Goal: Communication & Community: Participate in discussion

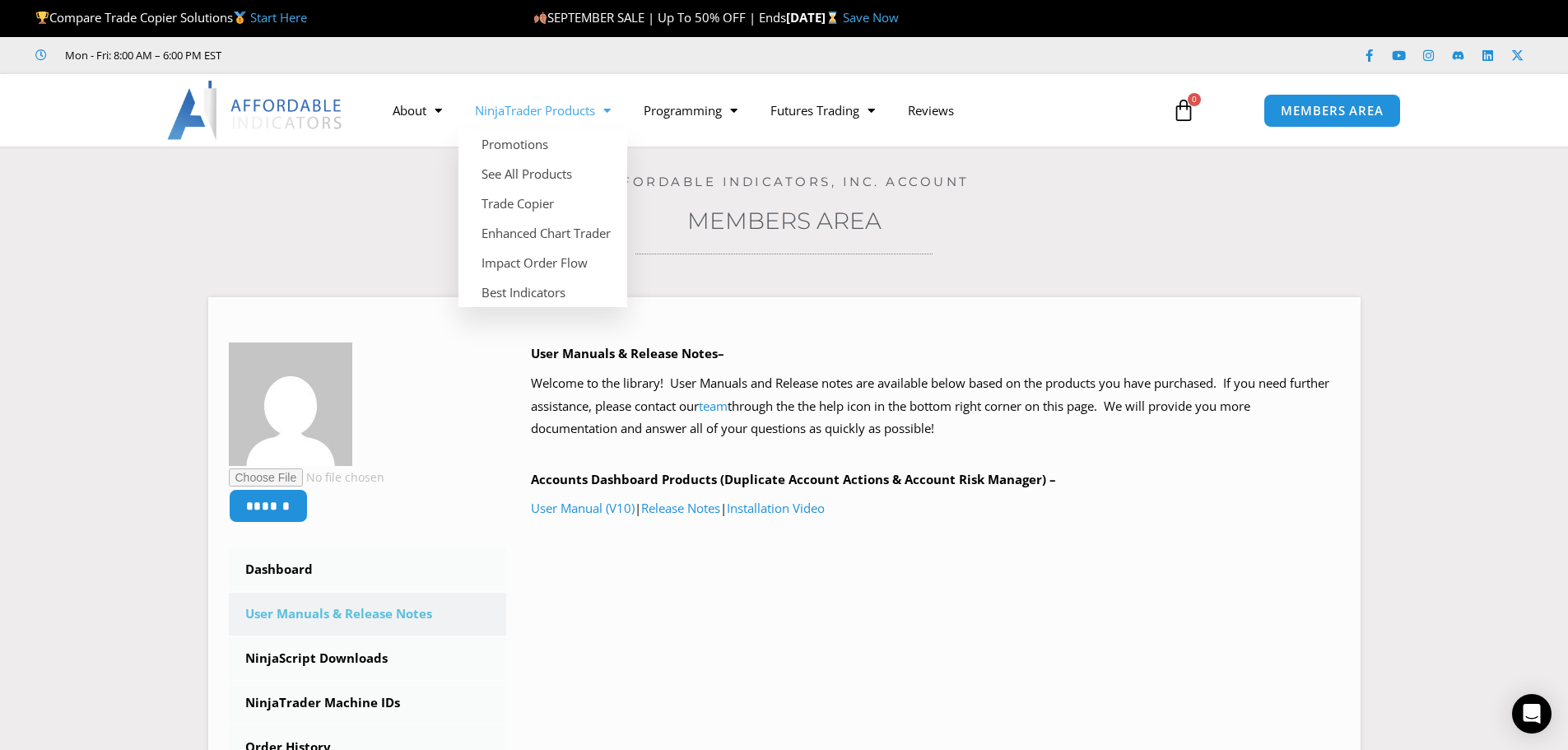
click at [523, 119] on link "NinjaTrader Products" at bounding box center [542, 111] width 168 height 38
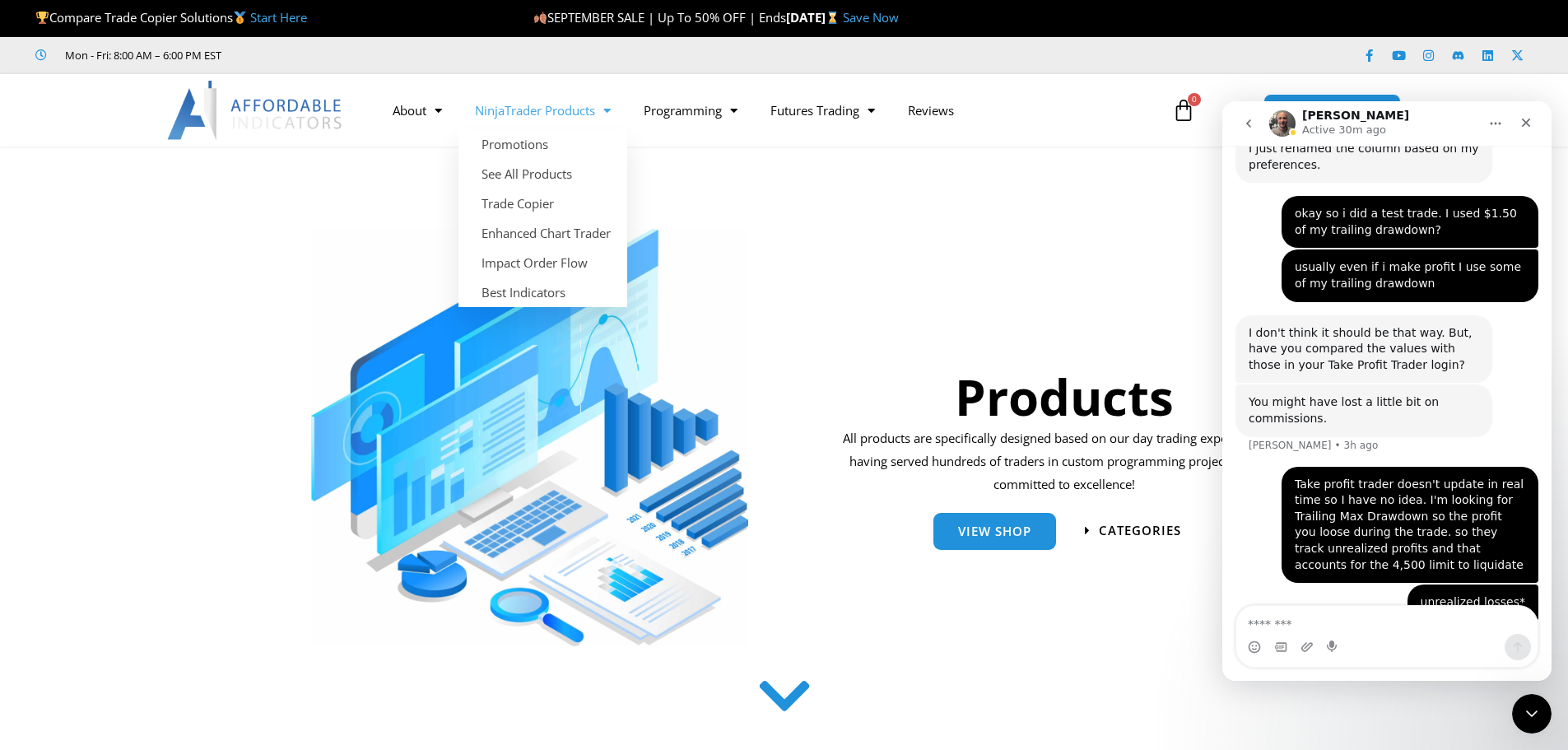
scroll to position [2435, 0]
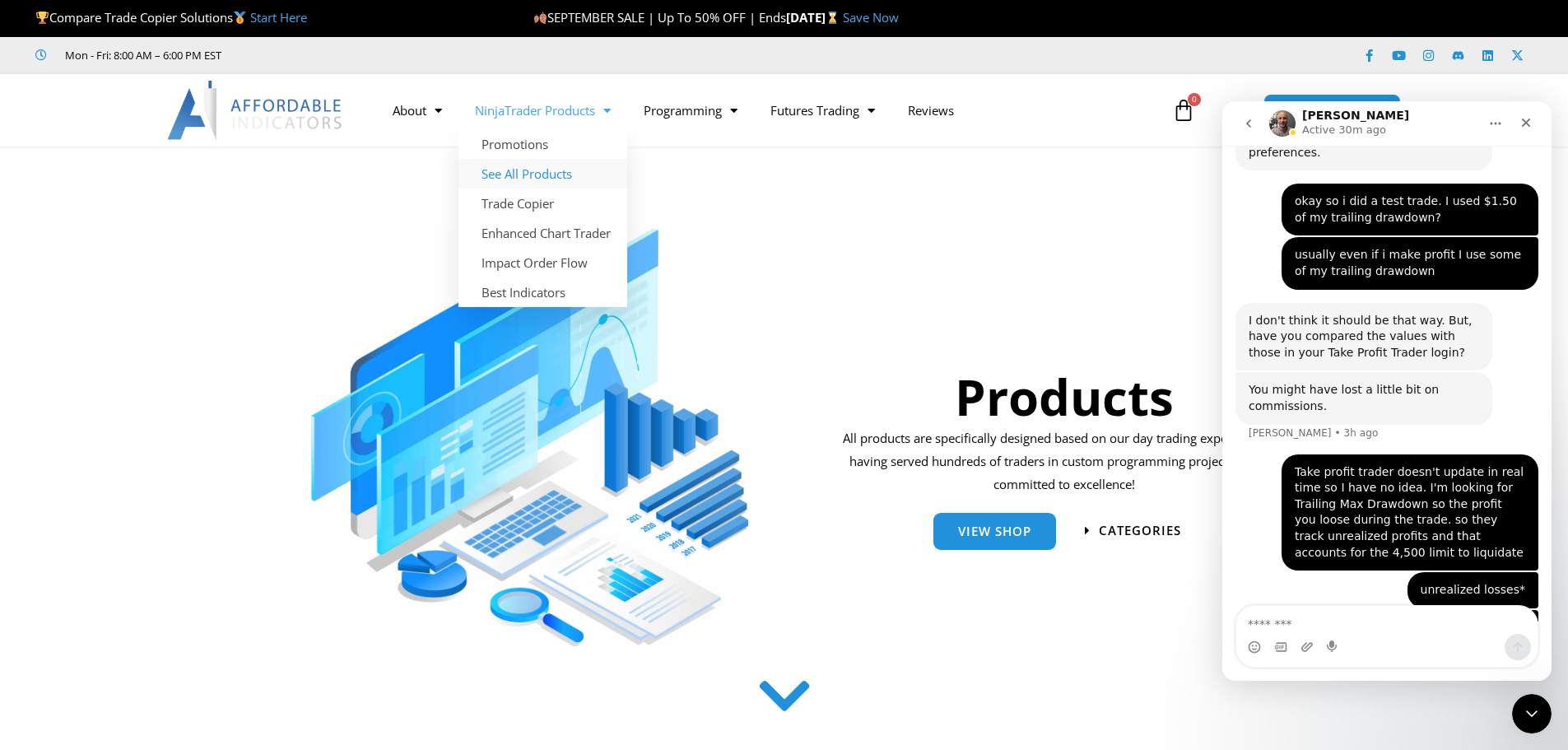
click at [565, 178] on link "See All Products" at bounding box center [542, 174] width 168 height 30
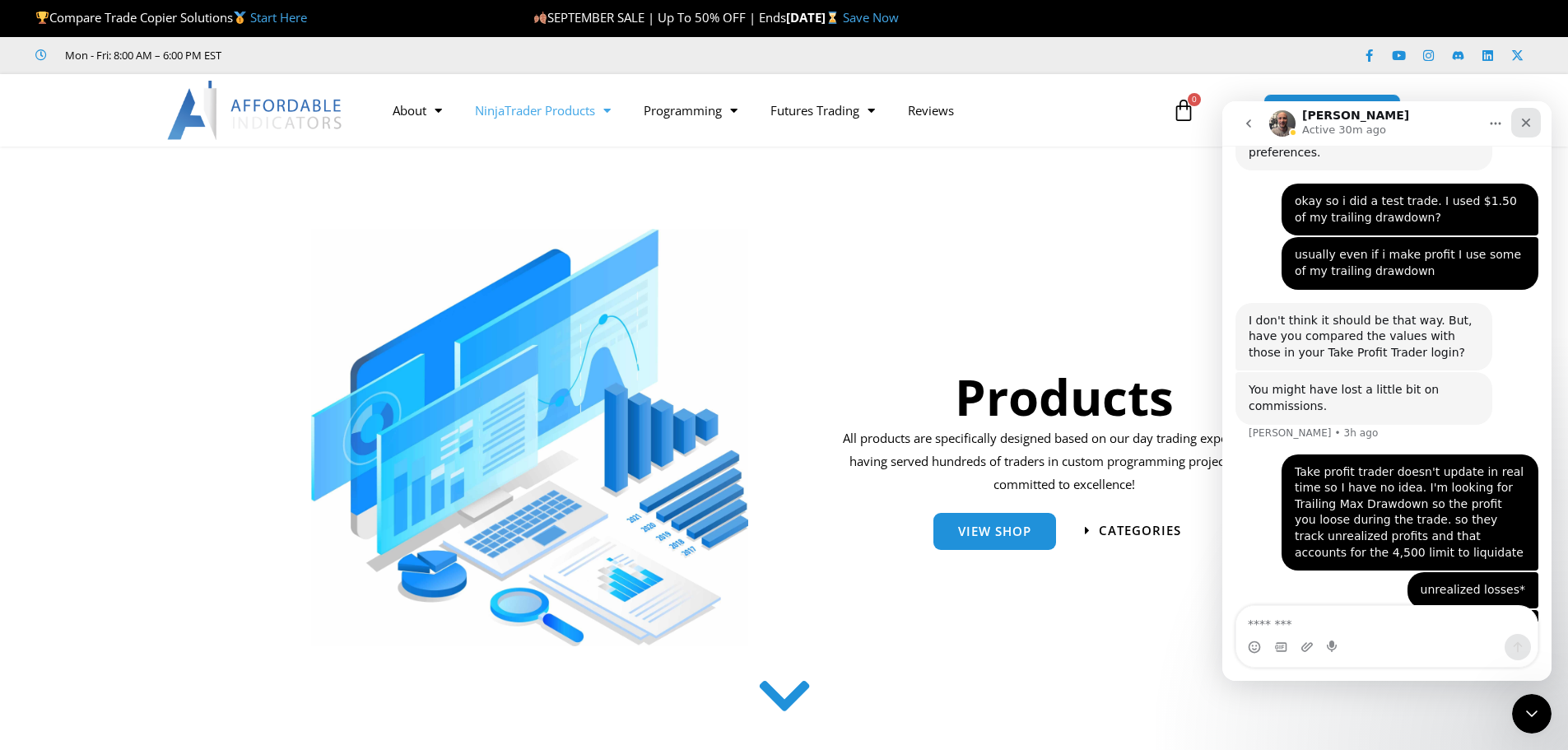
click at [1533, 121] on div "Close" at bounding box center [1526, 123] width 30 height 30
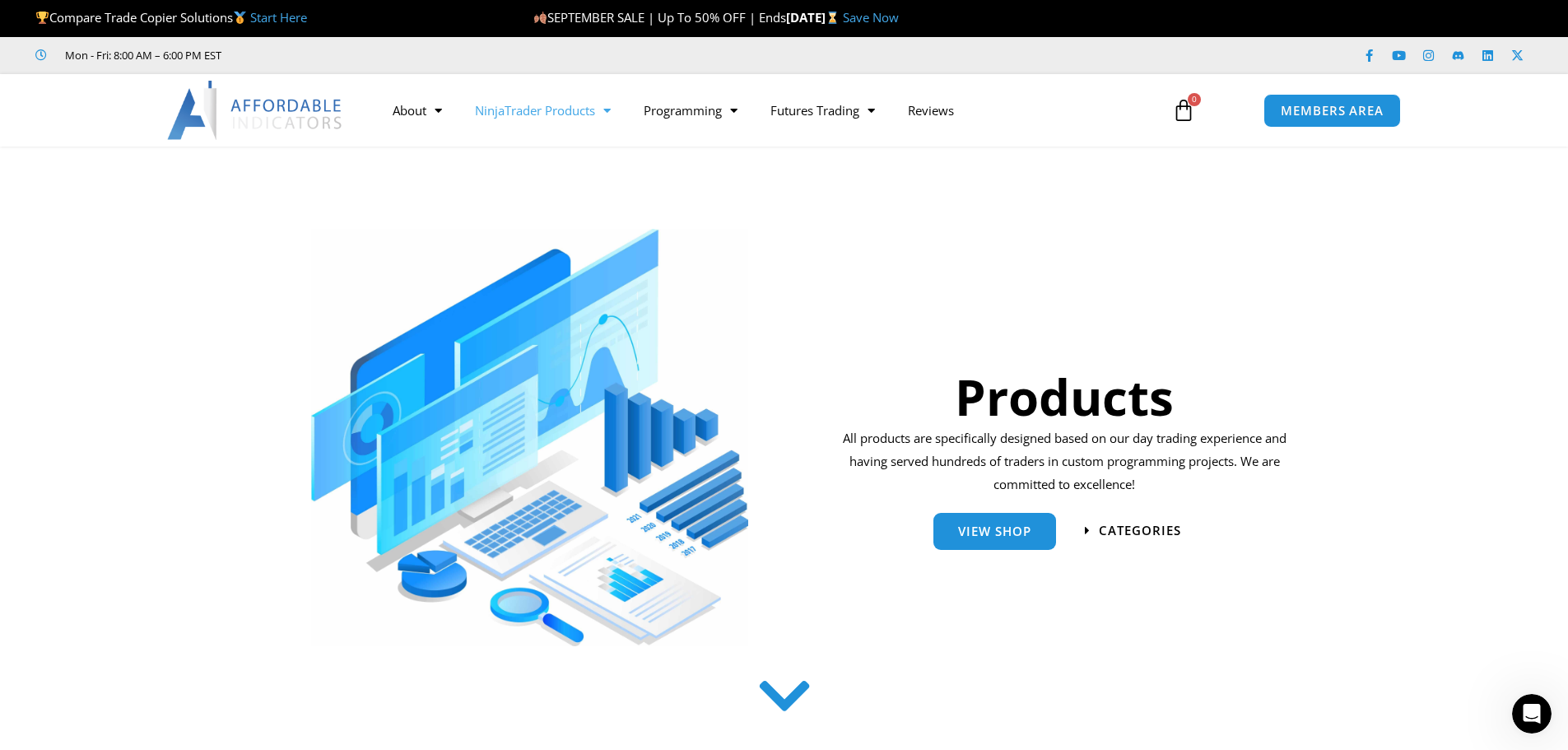
scroll to position [2299, 0]
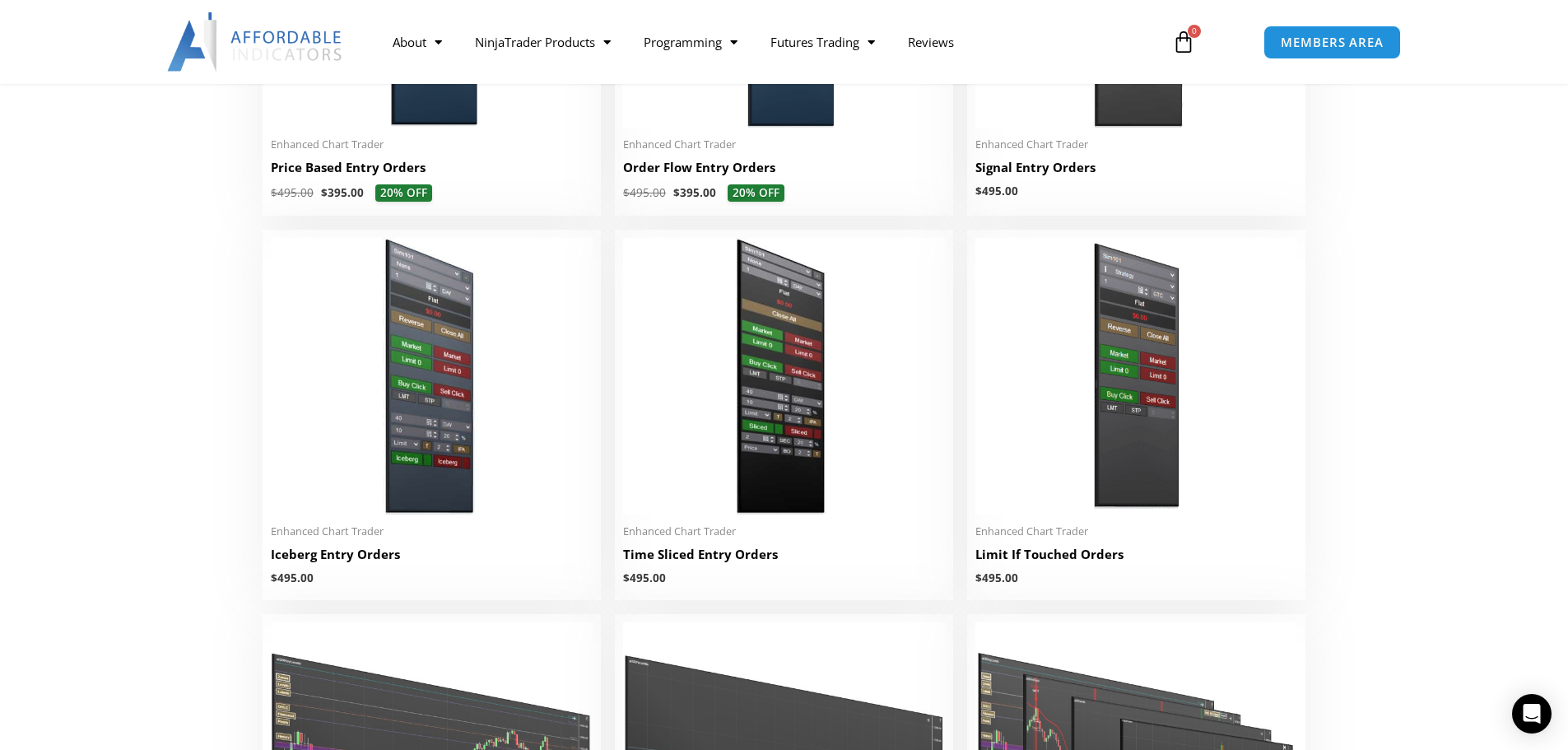
scroll to position [1778, 0]
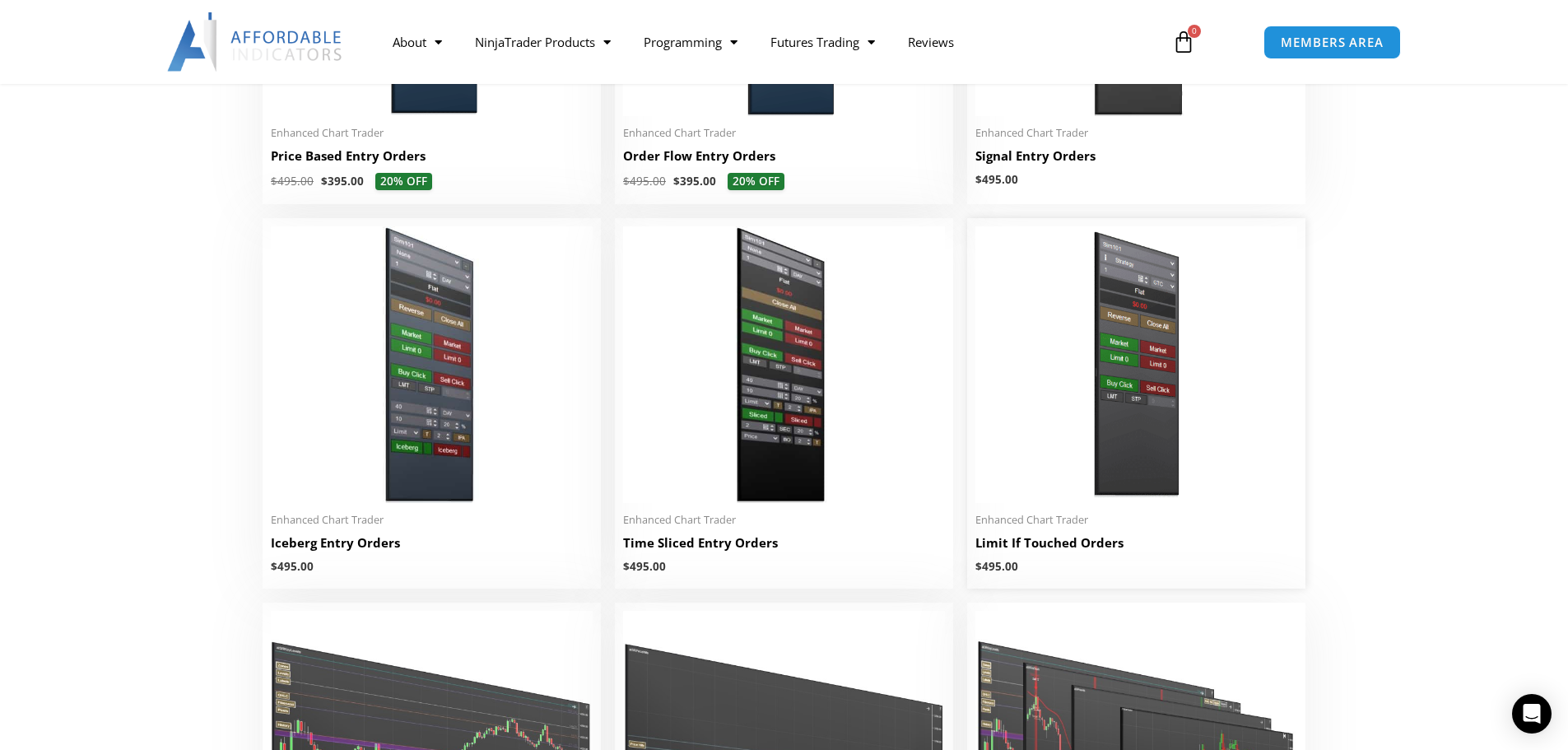
click at [1155, 379] on img at bounding box center [1136, 364] width 322 height 276
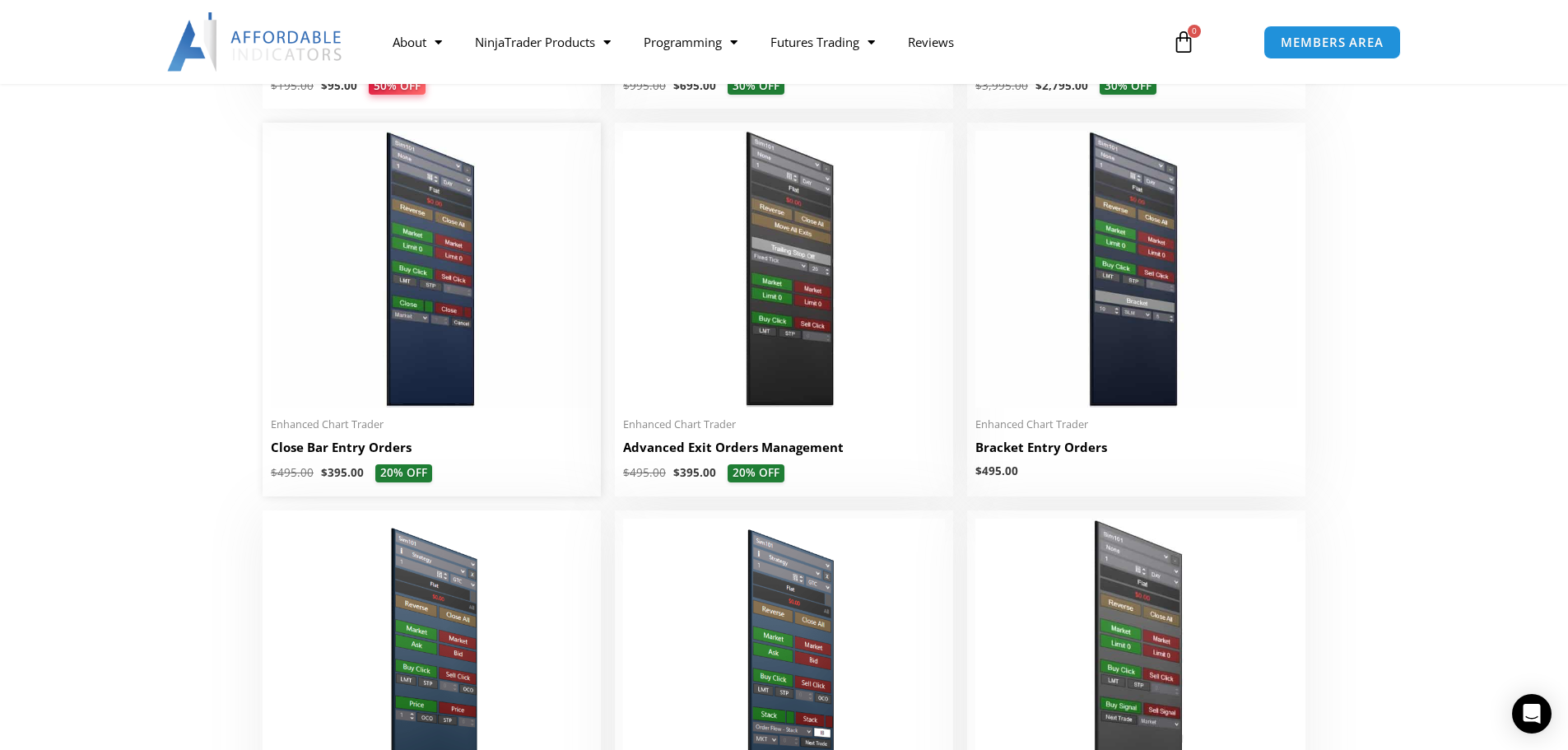
scroll to position [954, 0]
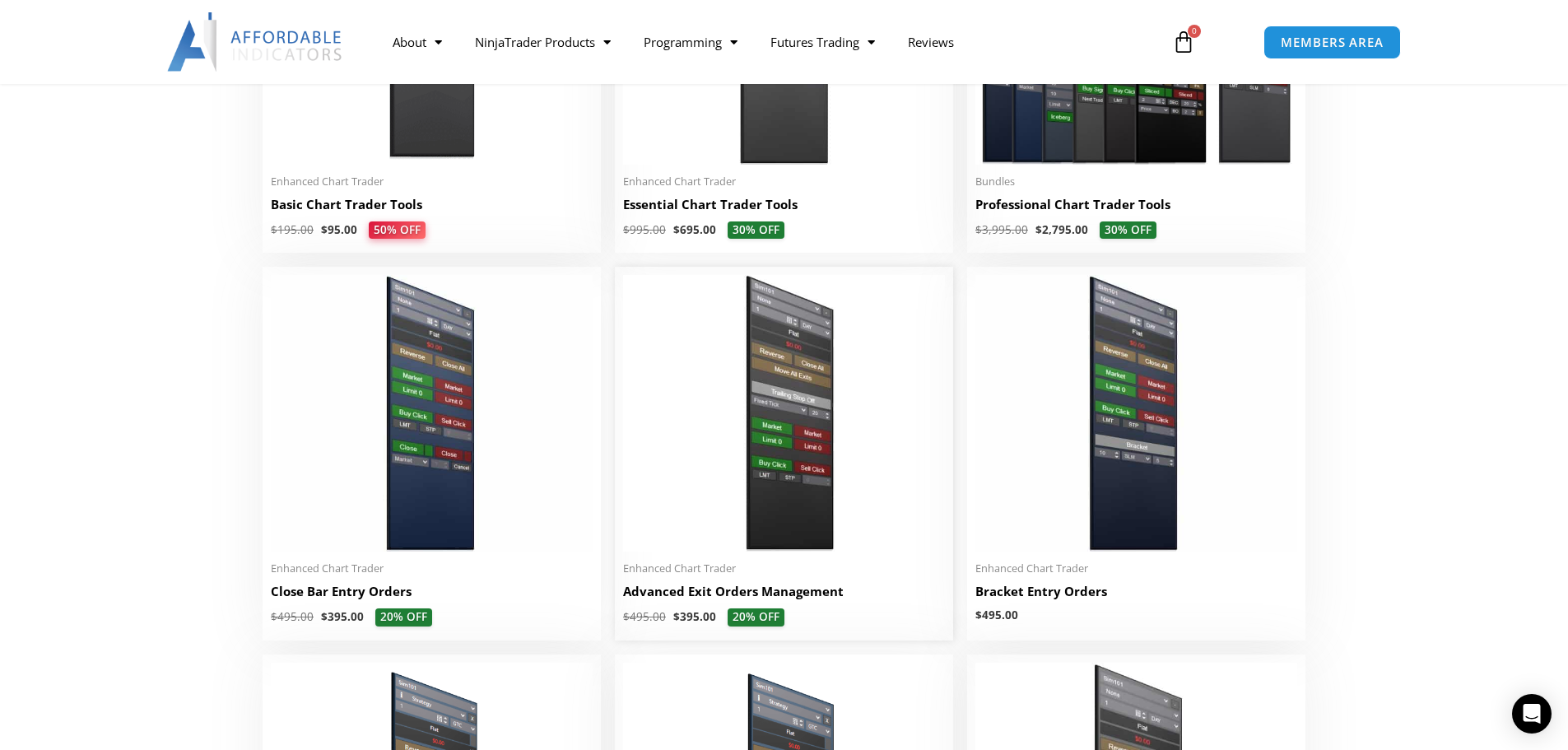
click at [701, 423] on img at bounding box center [784, 413] width 322 height 276
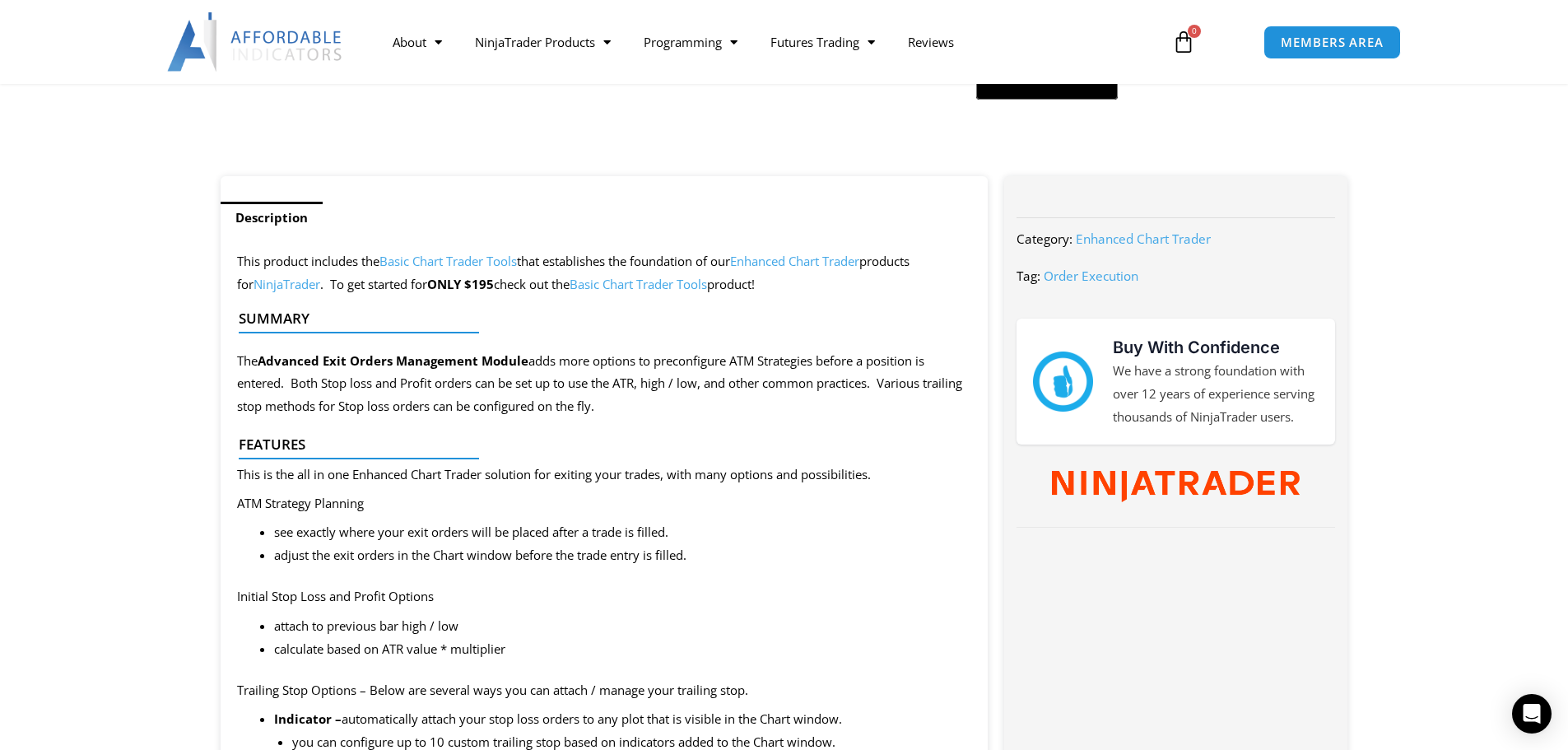
scroll to position [576, 0]
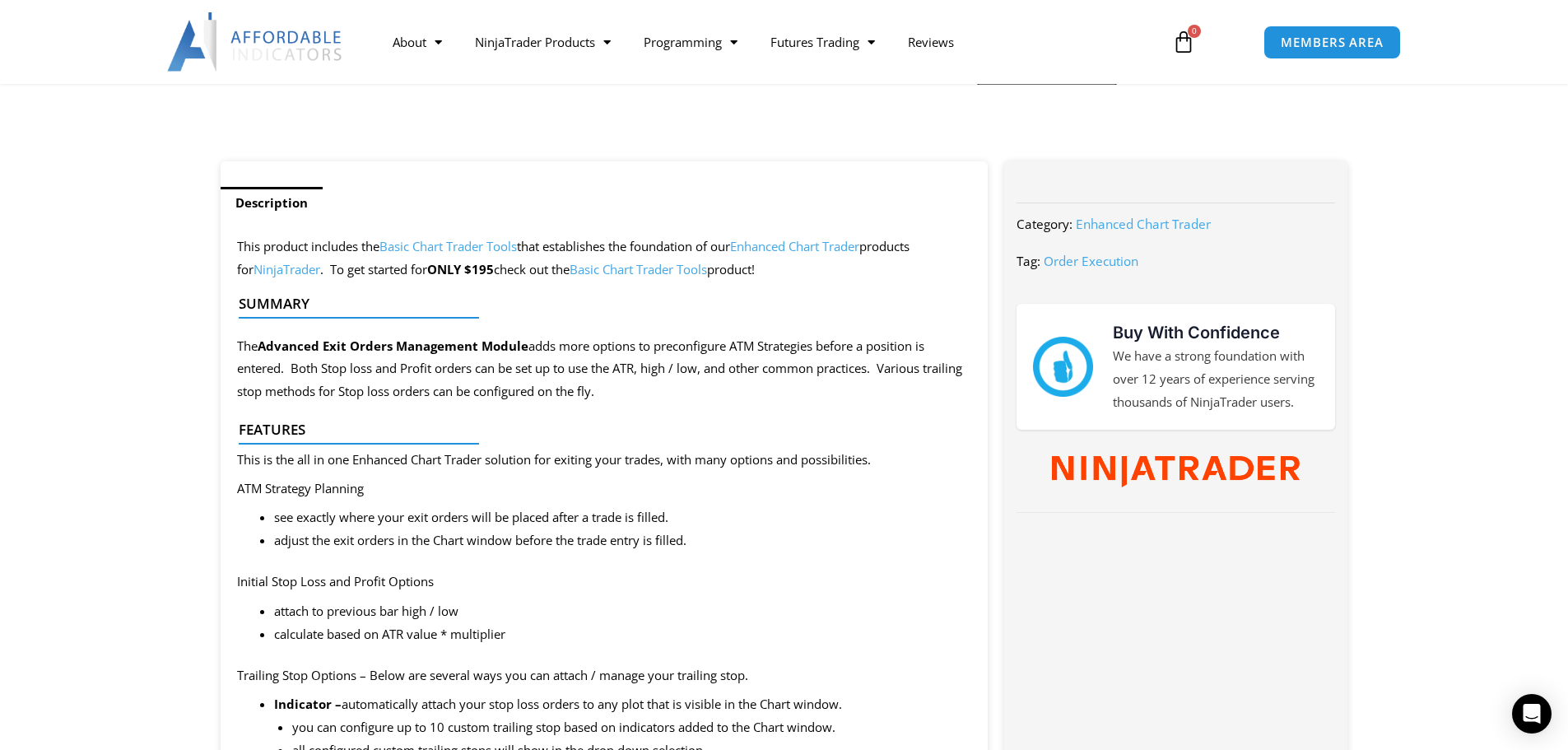
drag, startPoint x: 262, startPoint y: 342, endPoint x: 500, endPoint y: 338, distance: 238.0
click at [505, 336] on div at bounding box center [597, 332] width 719 height 39
click at [484, 347] on div at bounding box center [597, 332] width 719 height 39
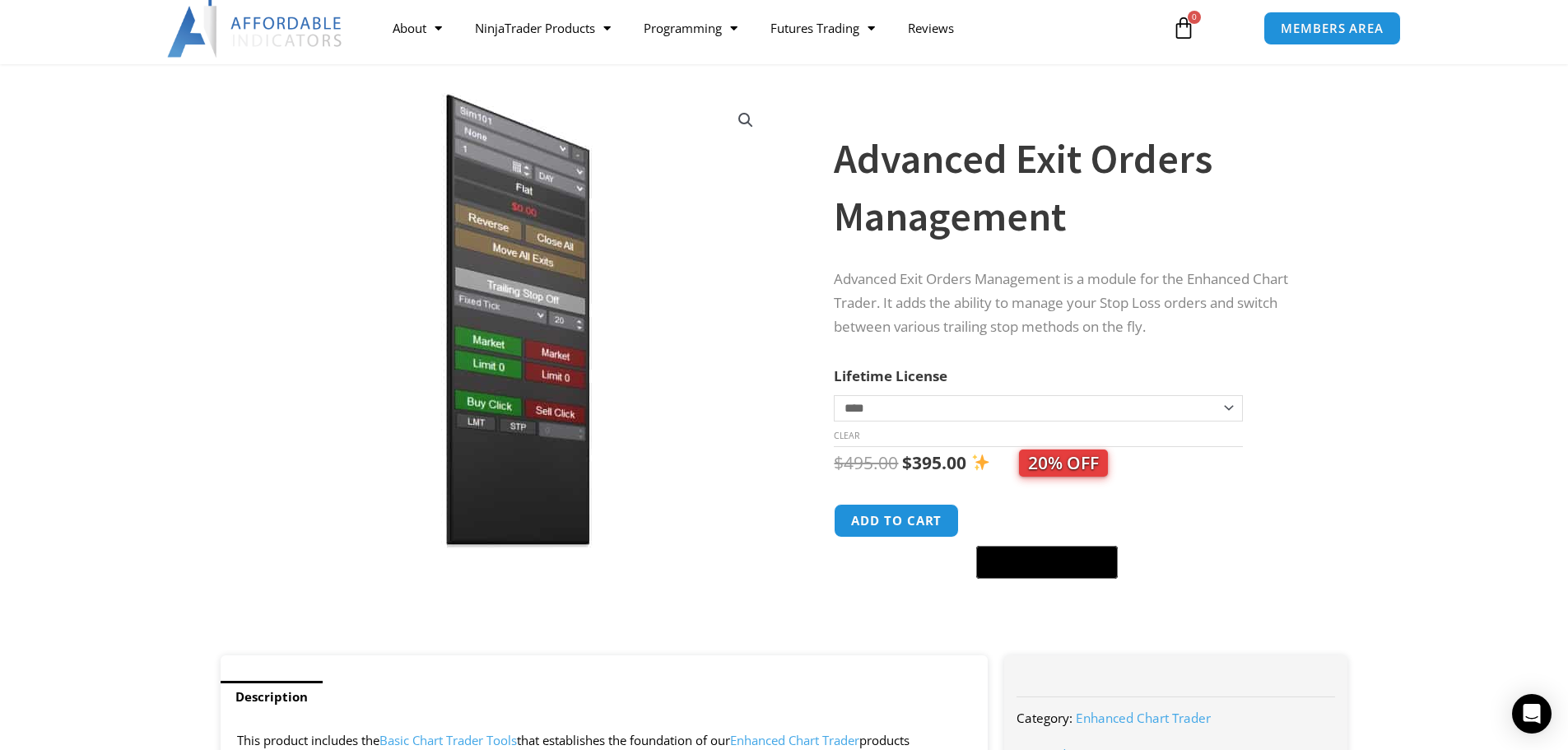
scroll to position [0, 0]
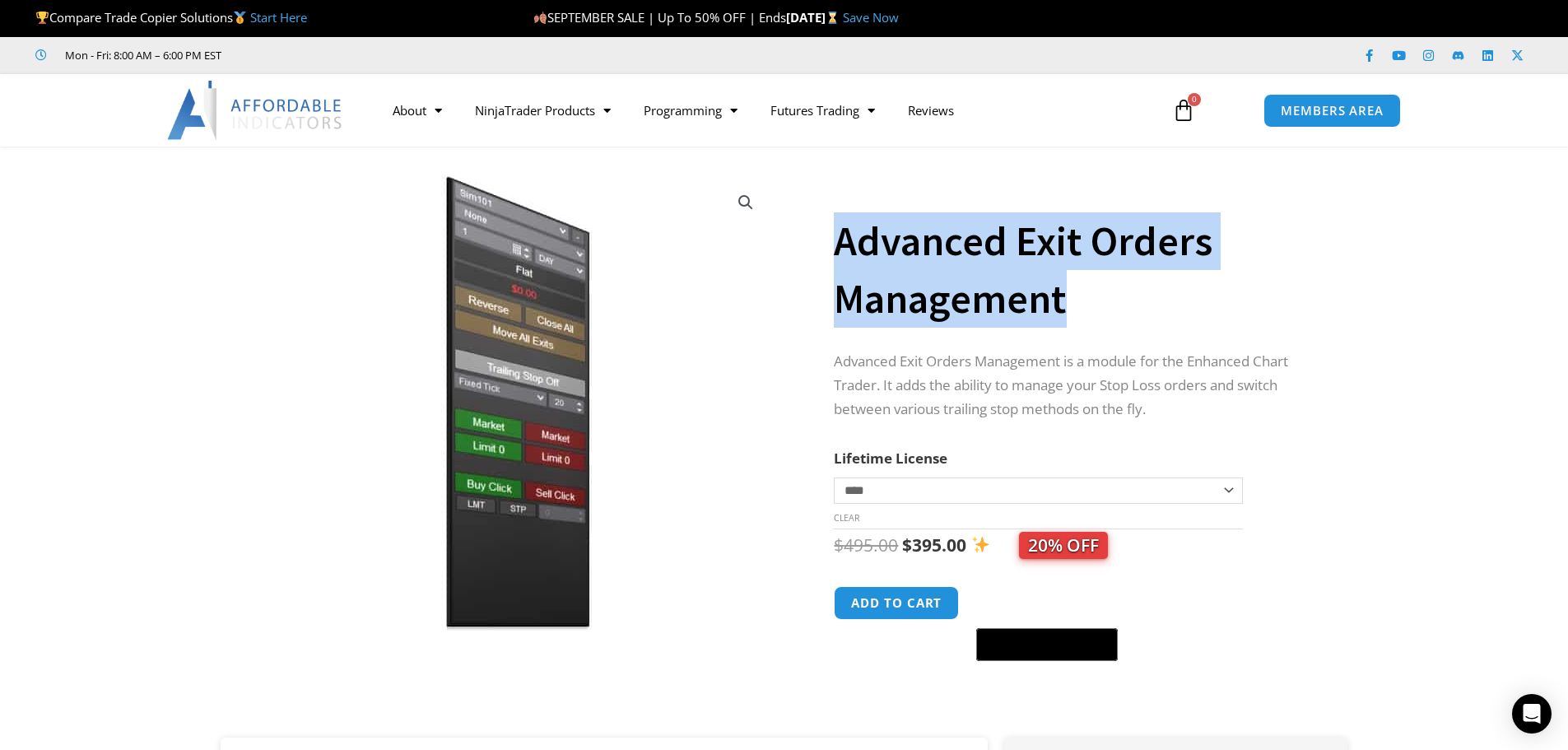
drag, startPoint x: 840, startPoint y: 246, endPoint x: 1025, endPoint y: 302, distance: 193.3
click at [1079, 312] on h1 "Advanced Exit Orders Management" at bounding box center [1074, 270] width 480 height 116
copy h1 "Advanced Exit Orders Management"
click at [1524, 701] on div "Open Intercom Messenger" at bounding box center [1532, 714] width 44 height 44
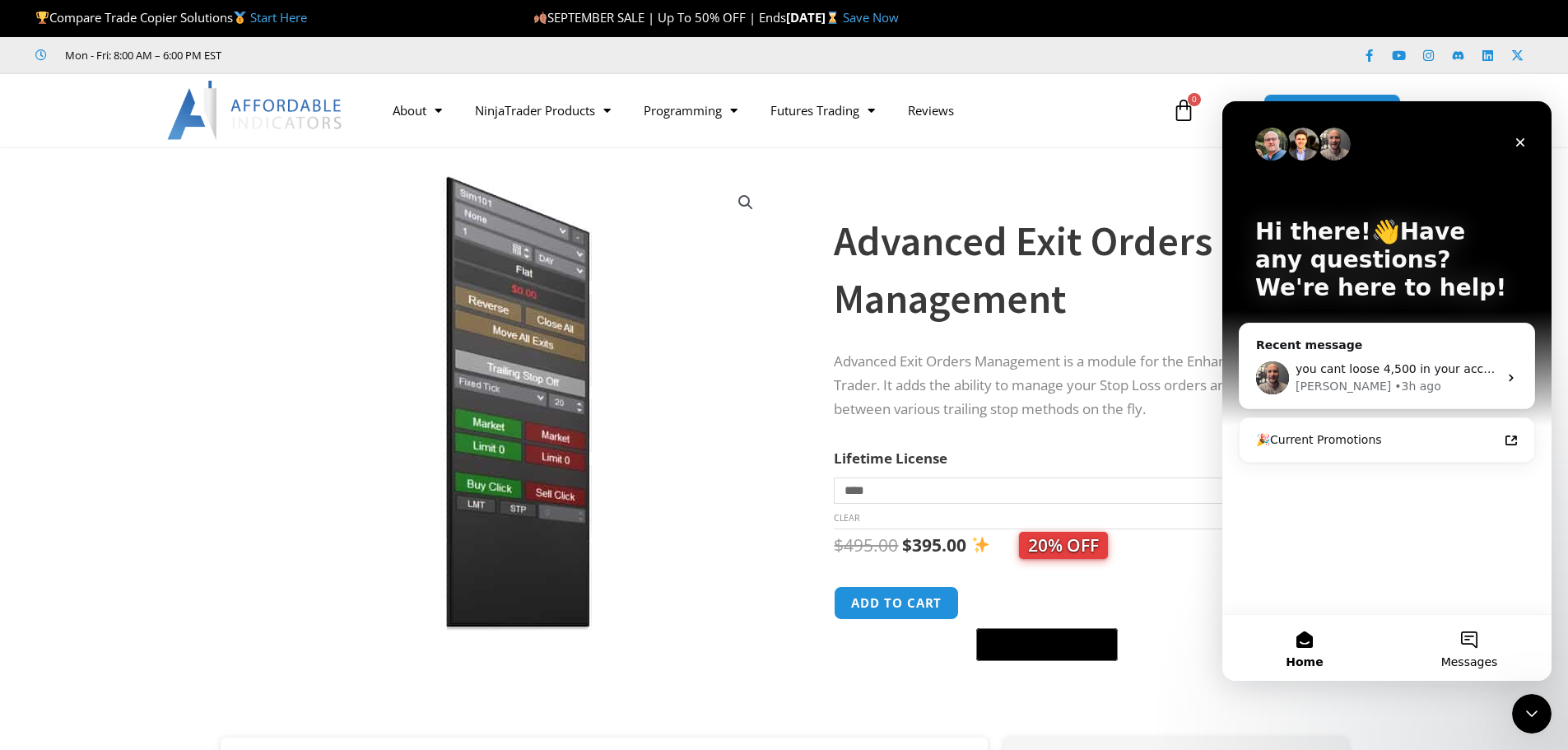
click at [1468, 640] on button "Messages" at bounding box center [1468, 648] width 164 height 66
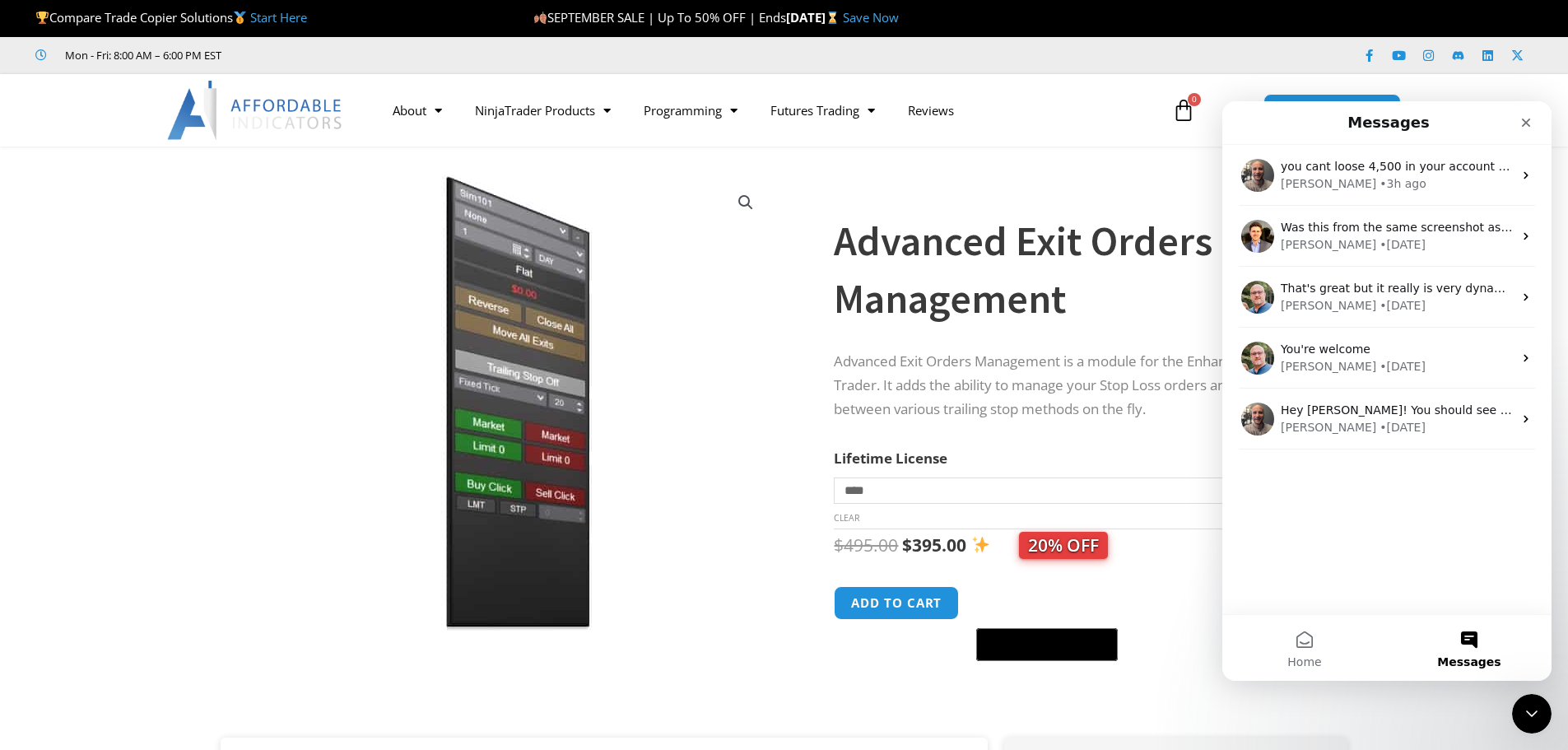
click at [1466, 640] on button "Messages" at bounding box center [1468, 648] width 164 height 66
click at [1465, 638] on button "Messages" at bounding box center [1468, 648] width 164 height 66
click at [1312, 649] on button "Home" at bounding box center [1304, 648] width 164 height 66
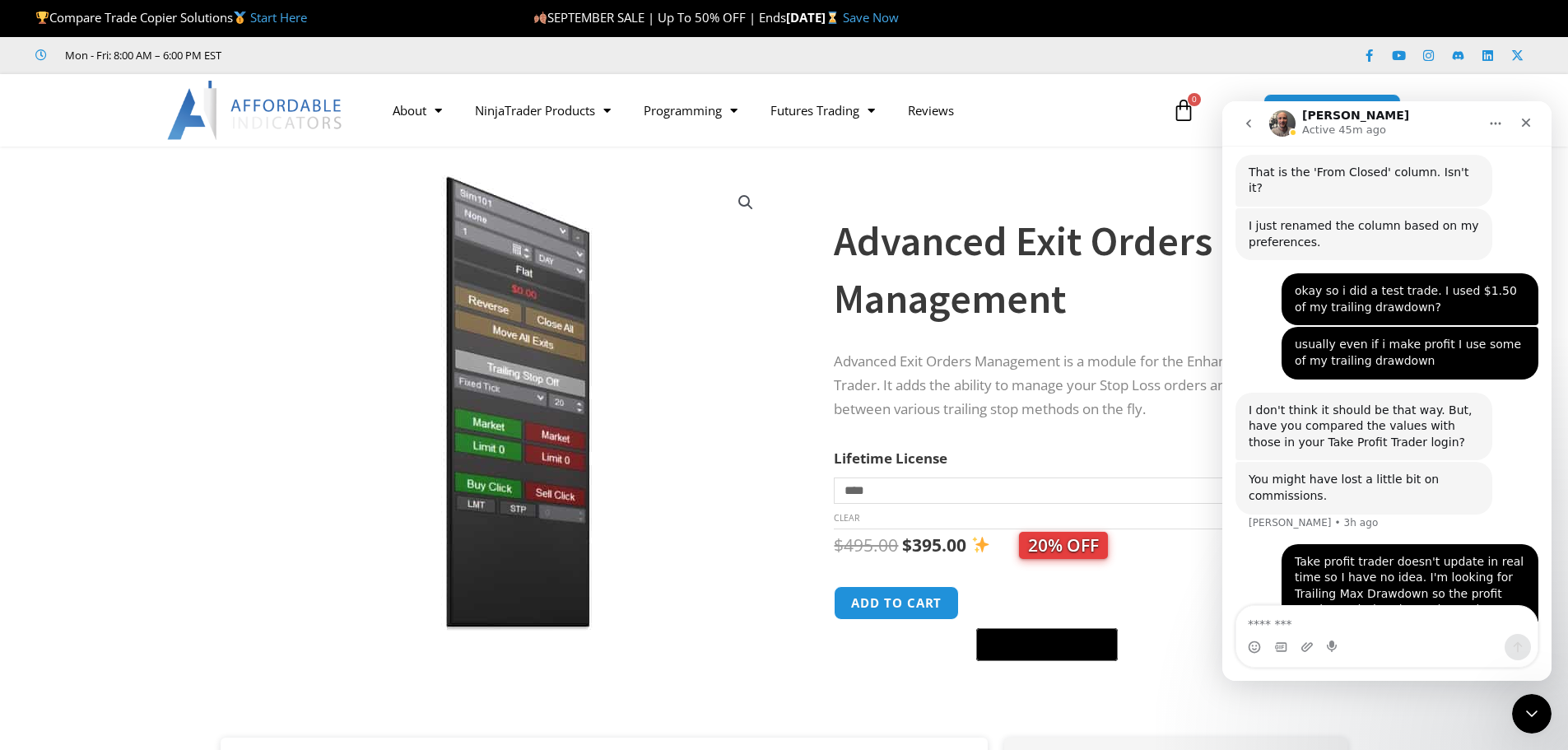
scroll to position [2435, 0]
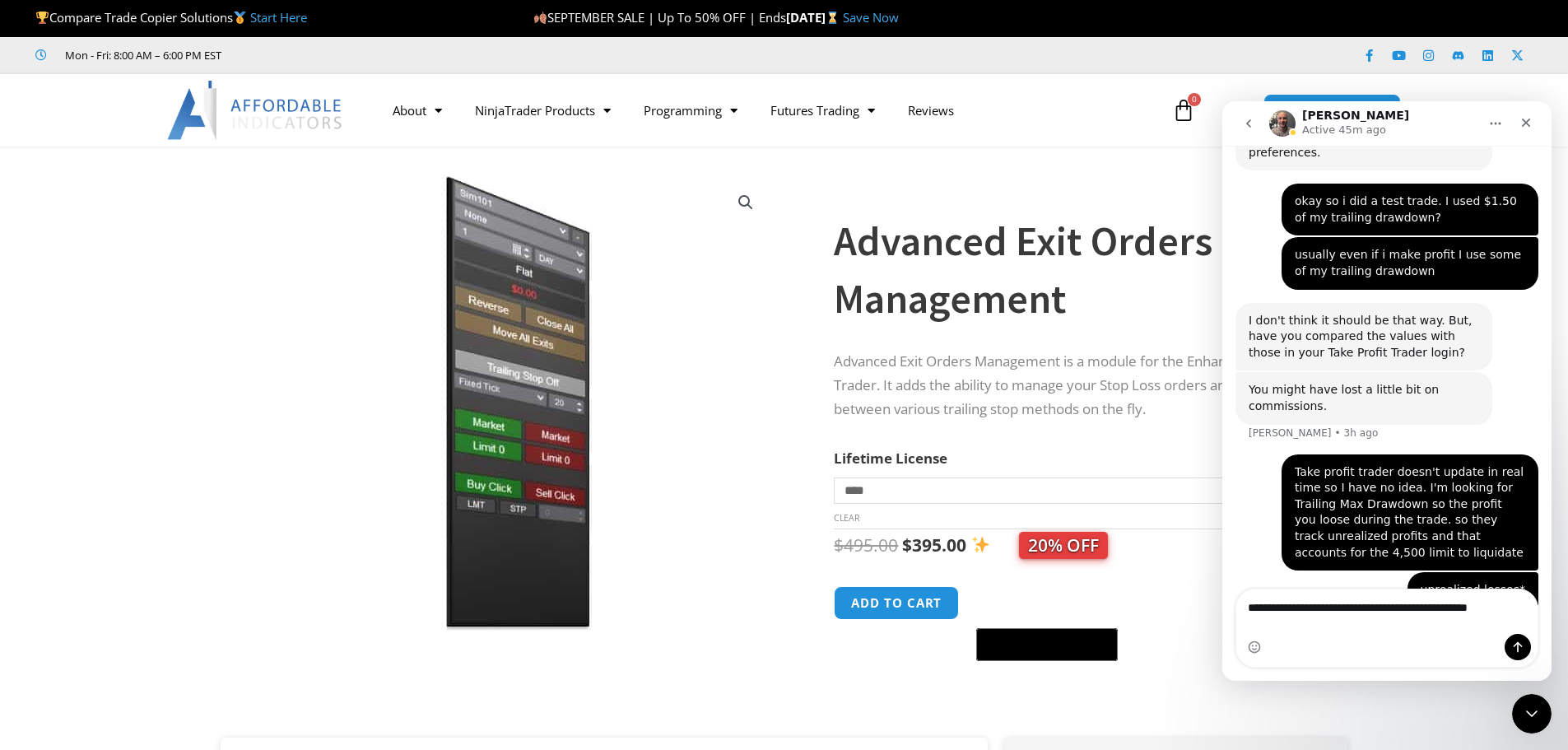
click at [1522, 617] on textarea "**********" at bounding box center [1387, 603] width 301 height 28
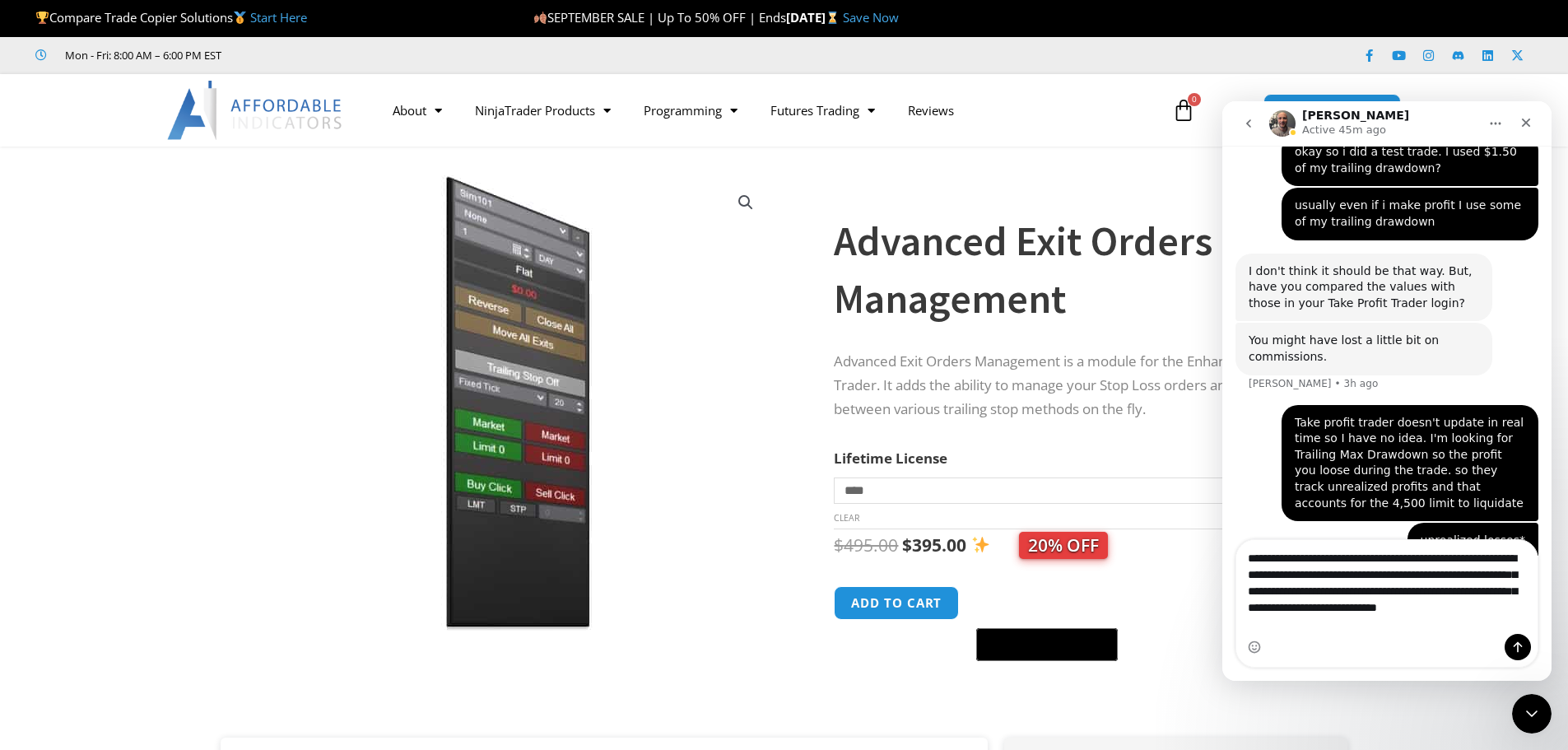
scroll to position [2500, 0]
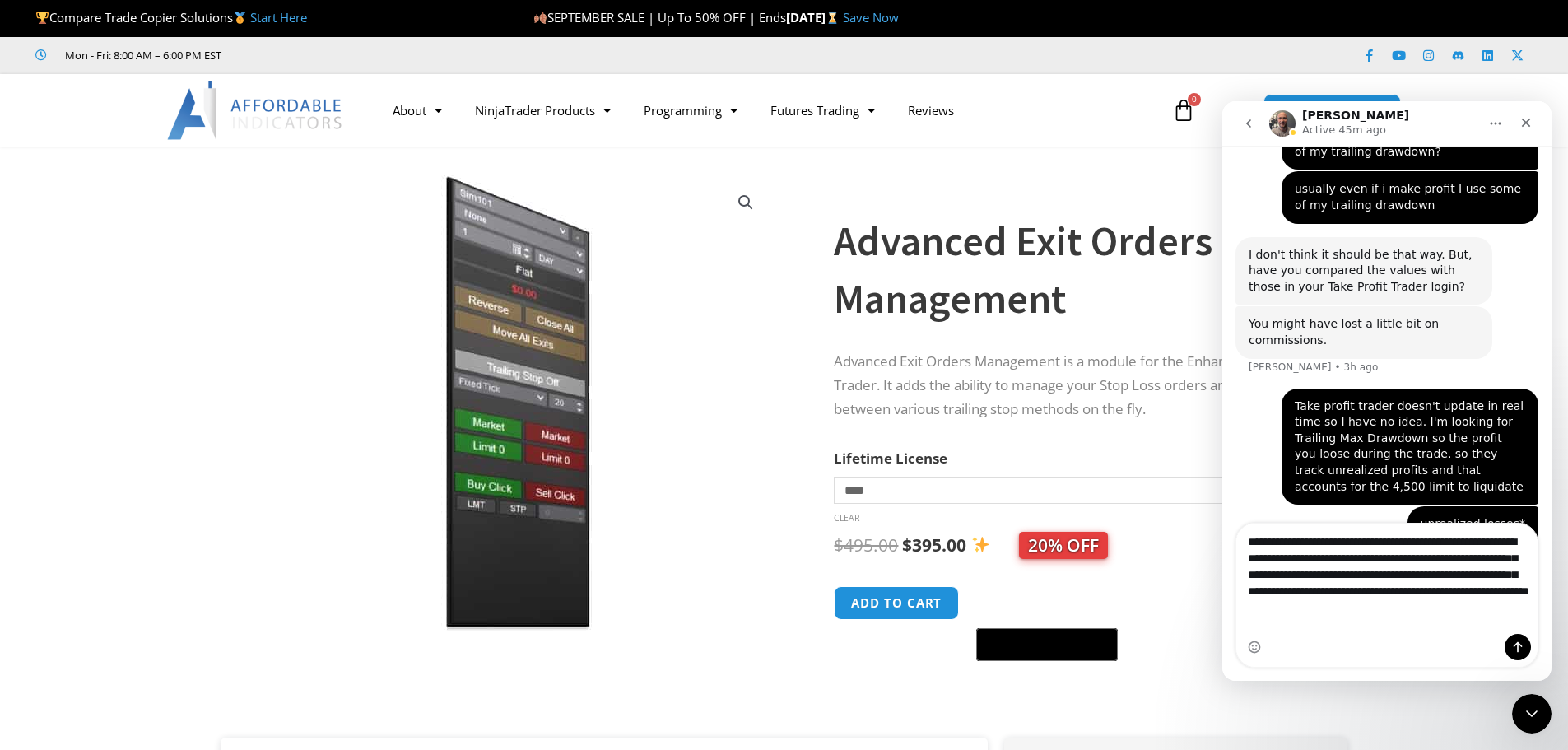
type textarea "**********"
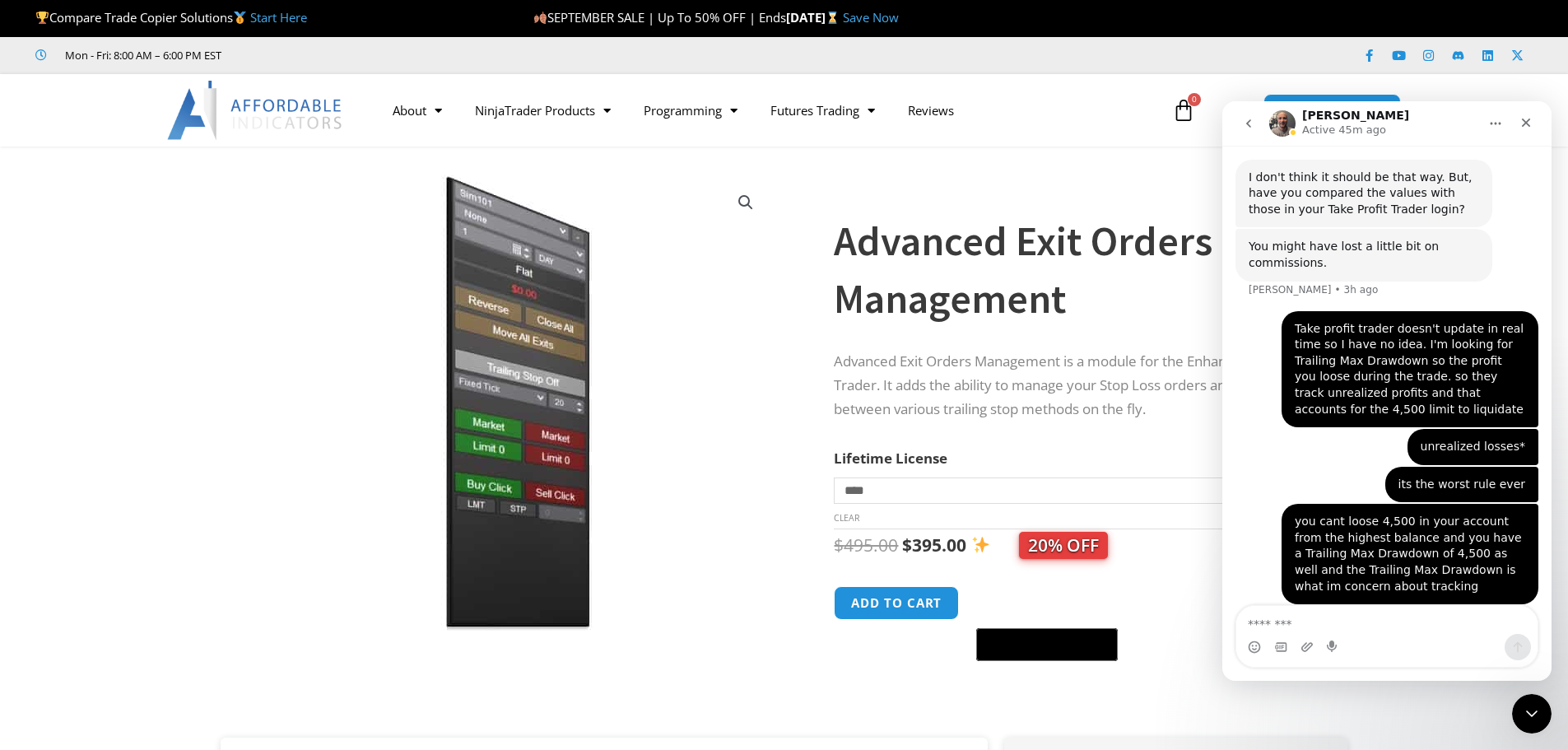
scroll to position [2580, 0]
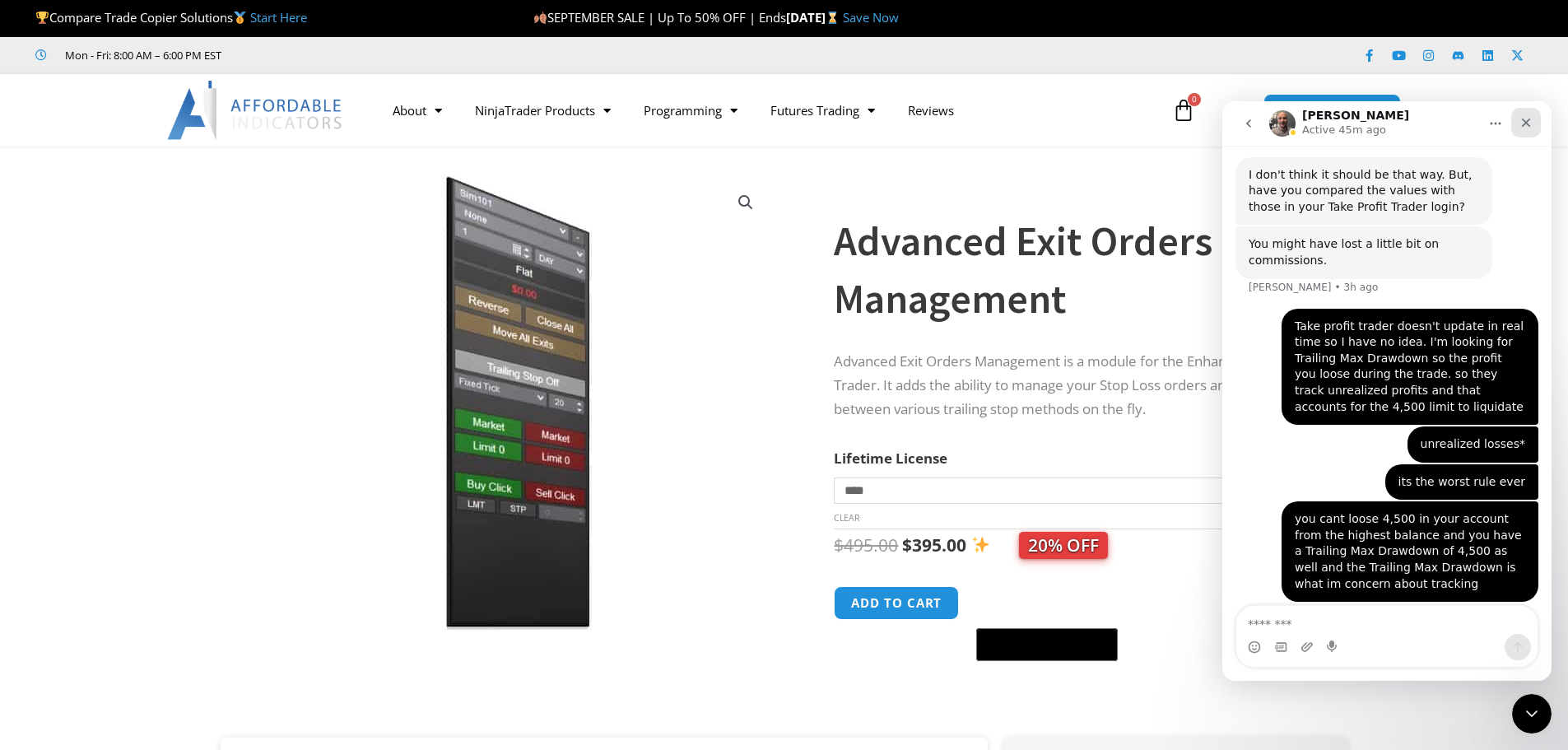
click at [1534, 122] on div "Close" at bounding box center [1526, 123] width 30 height 30
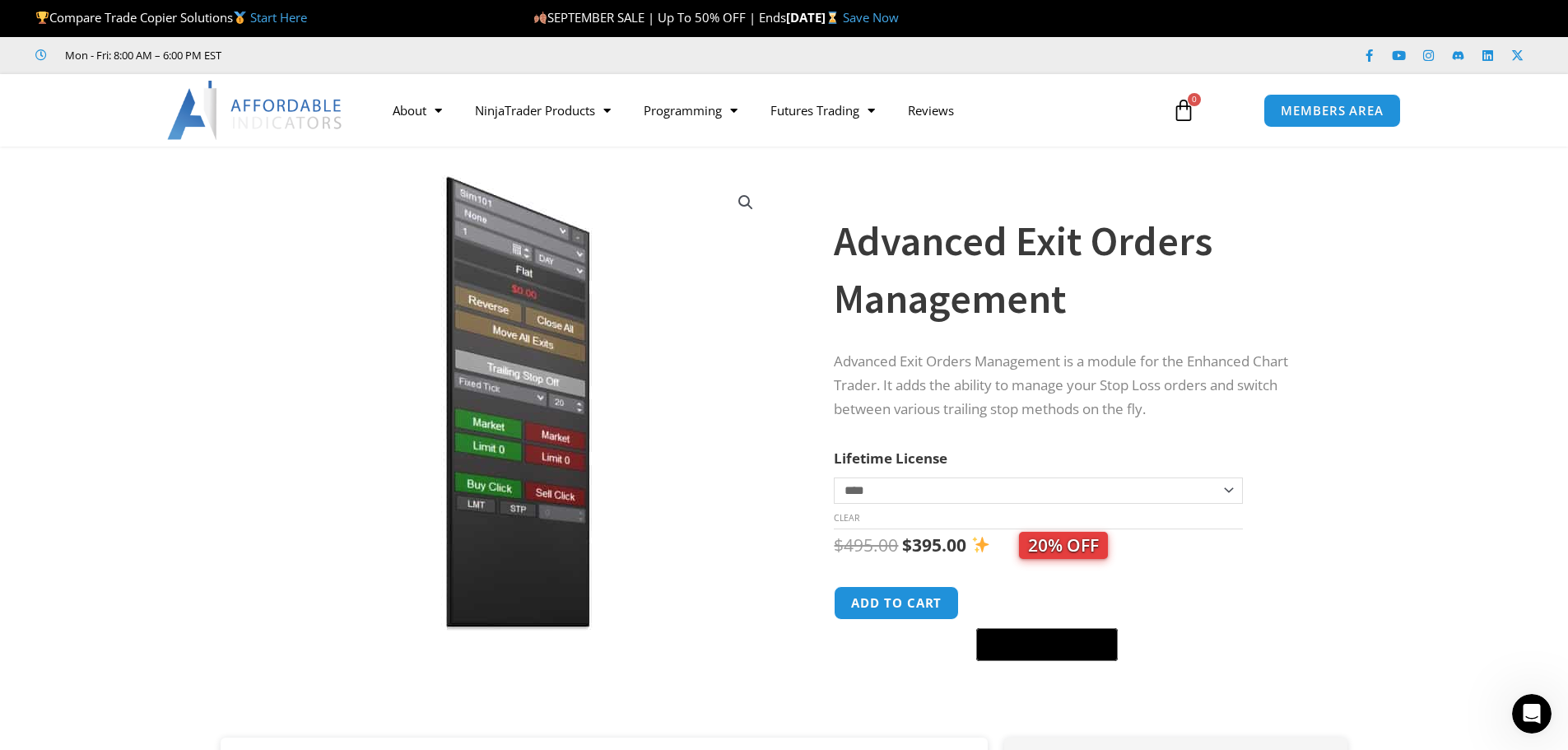
scroll to position [2540, 0]
